Goal: Task Accomplishment & Management: Use online tool/utility

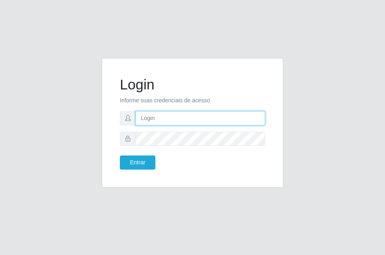
click at [165, 116] on input "text" at bounding box center [200, 118] width 129 height 14
type input "[PERSON_NAME]"
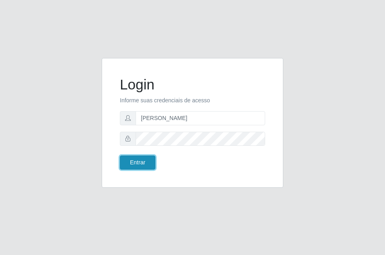
click at [149, 160] on button "Entrar" at bounding box center [137, 163] width 35 height 14
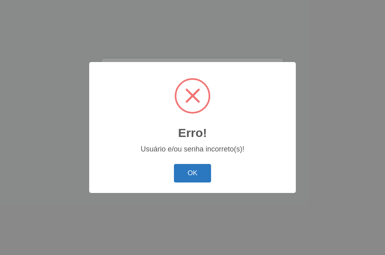
click at [206, 177] on button "OK" at bounding box center [193, 173] width 38 height 19
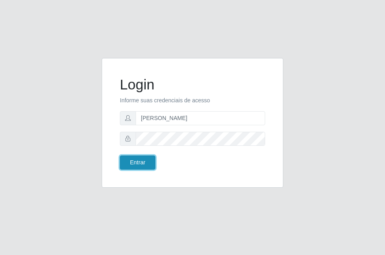
click at [138, 167] on button "Entrar" at bounding box center [137, 163] width 35 height 14
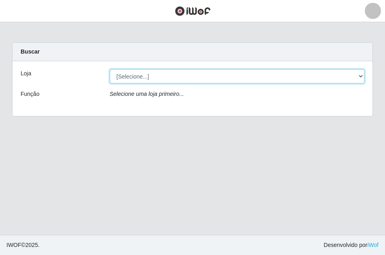
click at [141, 75] on select "[Selecione...] Saullus Supermercados" at bounding box center [237, 76] width 255 height 14
select select "423"
click at [110, 69] on select "[Selecione...] Saullus Supermercados" at bounding box center [237, 76] width 255 height 14
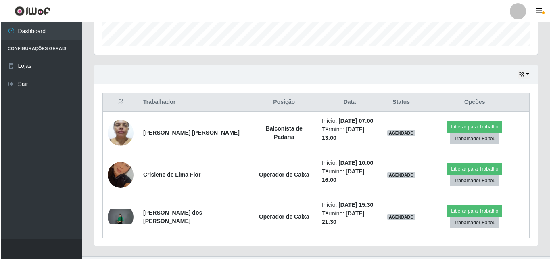
scroll to position [259, 0]
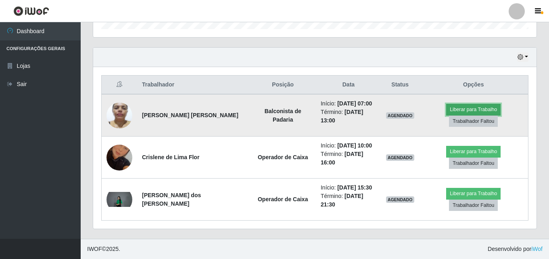
click at [384, 107] on button "Liberar para Trabalho" at bounding box center [473, 109] width 54 height 11
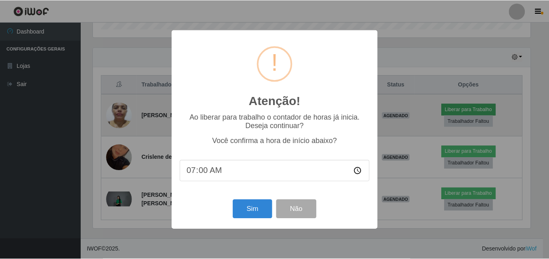
scroll to position [167, 439]
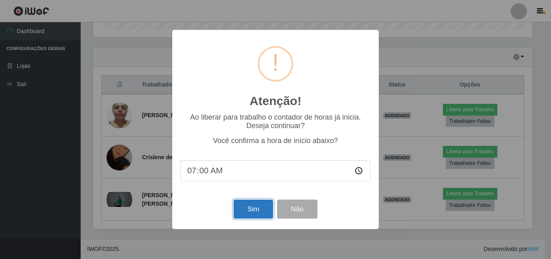
click at [246, 205] on button "Sim" at bounding box center [253, 208] width 39 height 19
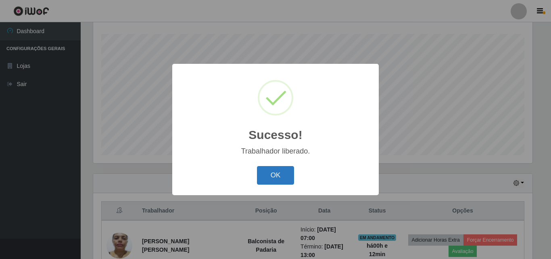
click at [293, 177] on button "OK" at bounding box center [276, 175] width 38 height 19
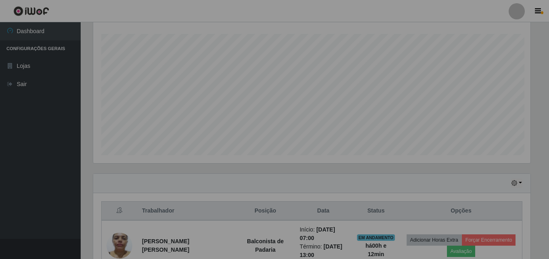
scroll to position [167, 443]
